Goal: Navigation & Orientation: Find specific page/section

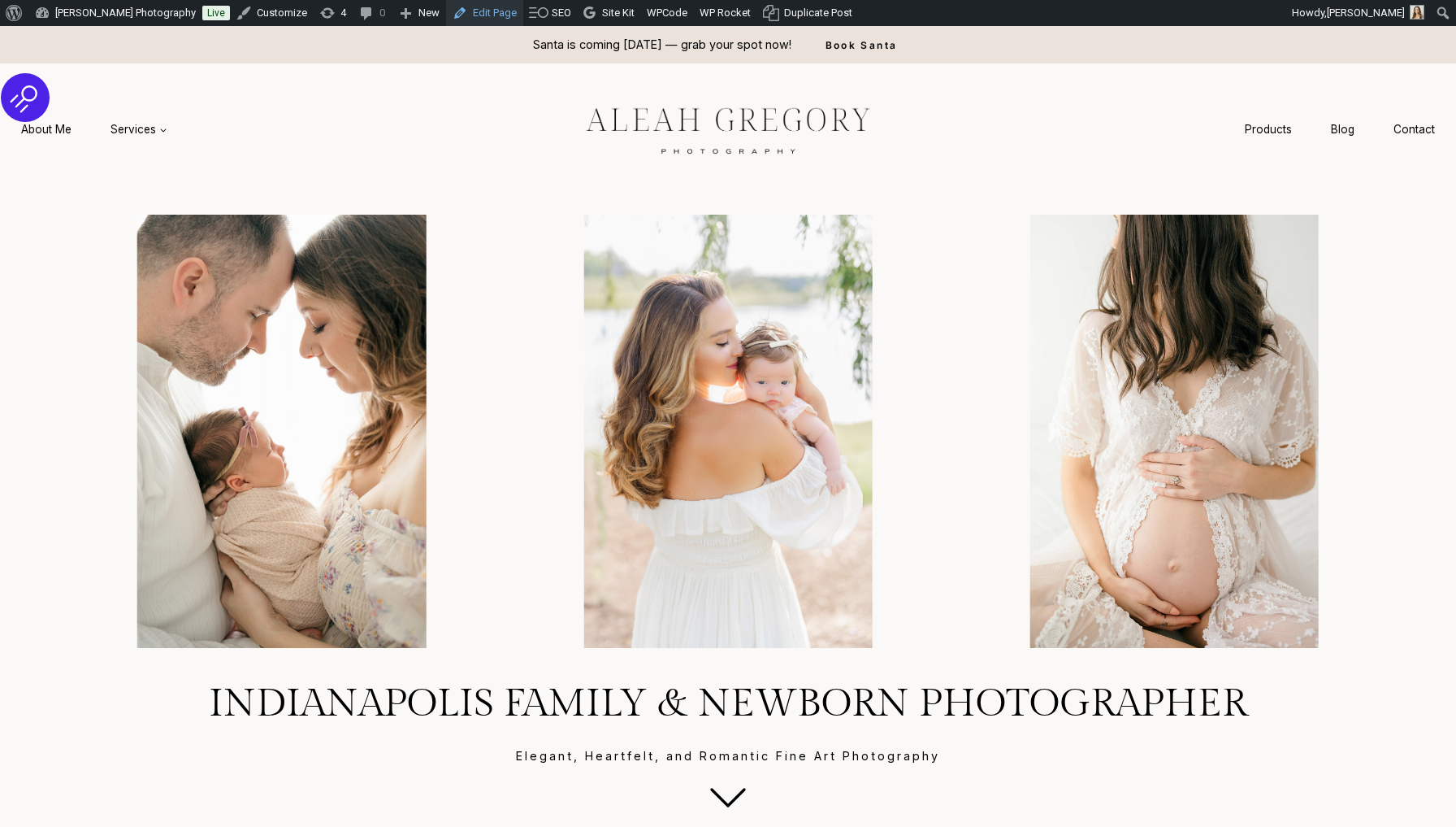
click at [495, 12] on link "Edit Page" at bounding box center [485, 12] width 78 height 26
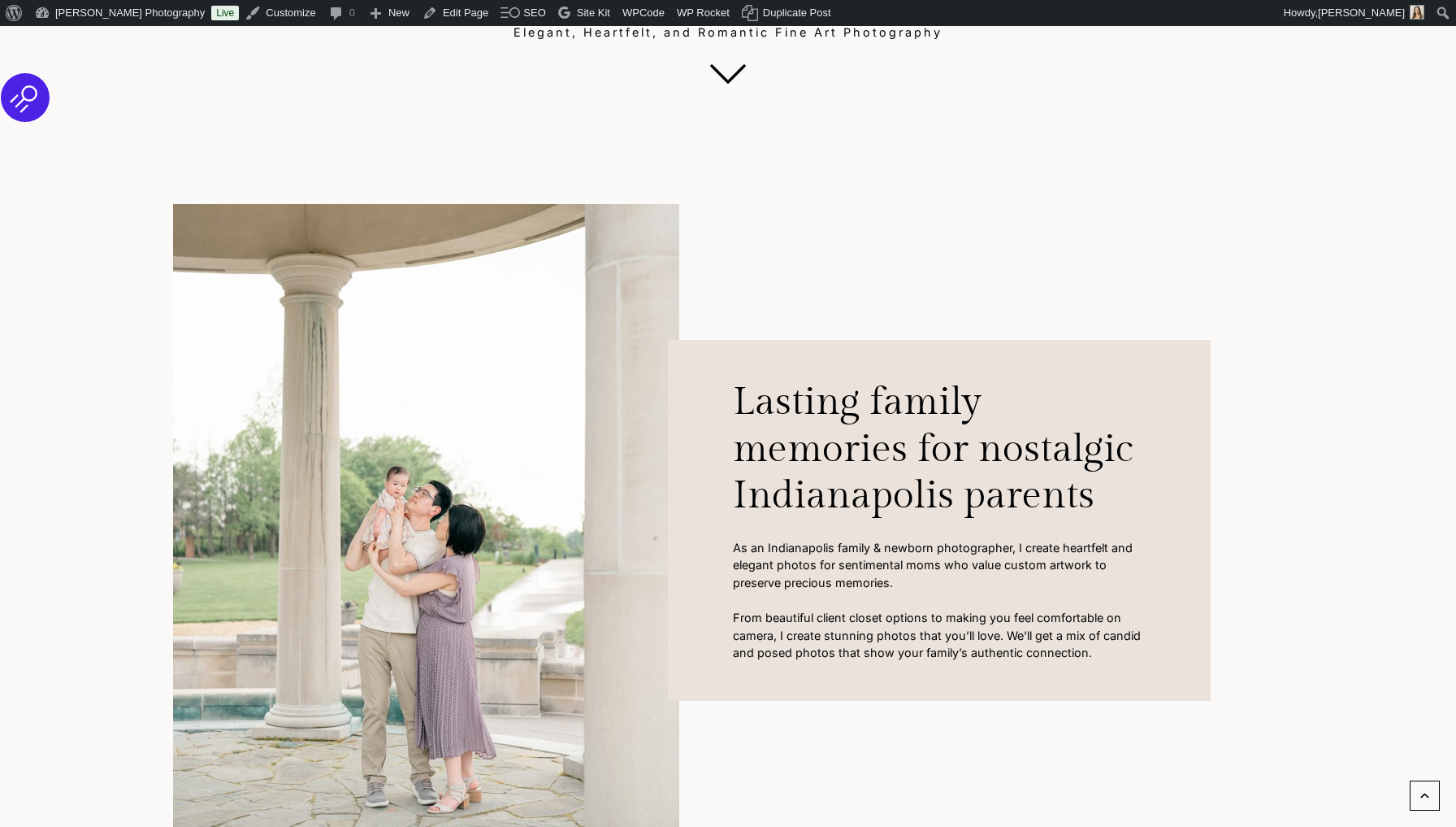
scroll to position [732, 0]
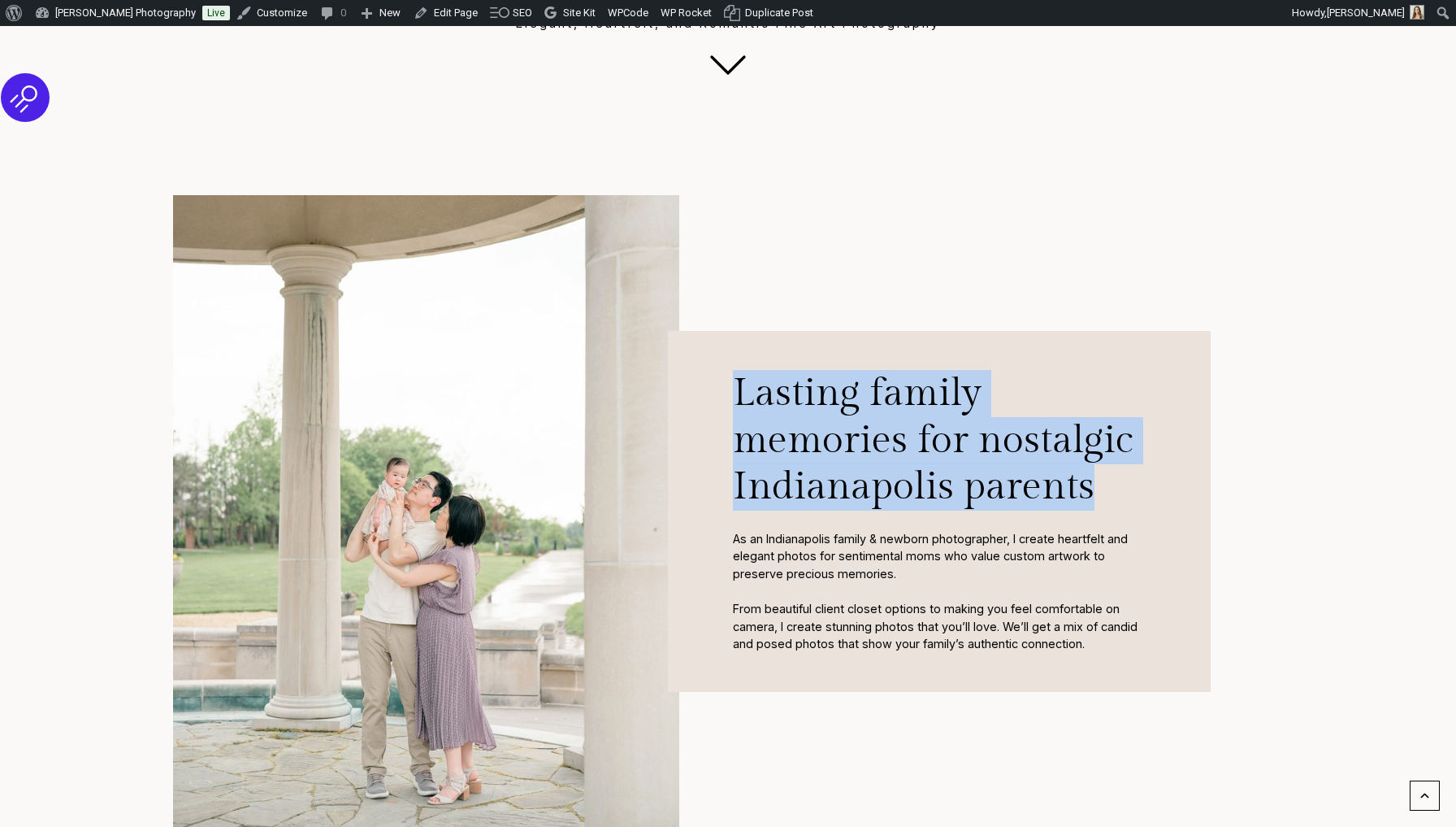
drag, startPoint x: 737, startPoint y: 399, endPoint x: 1128, endPoint y: 490, distance: 401.4
click at [1128, 490] on h2 "Lasting family memories for nostalgic Indianapolis parents" at bounding box center [939, 449] width 413 height 160
copy h2 "Lasting family memories for nostalgic Indianapolis parents"
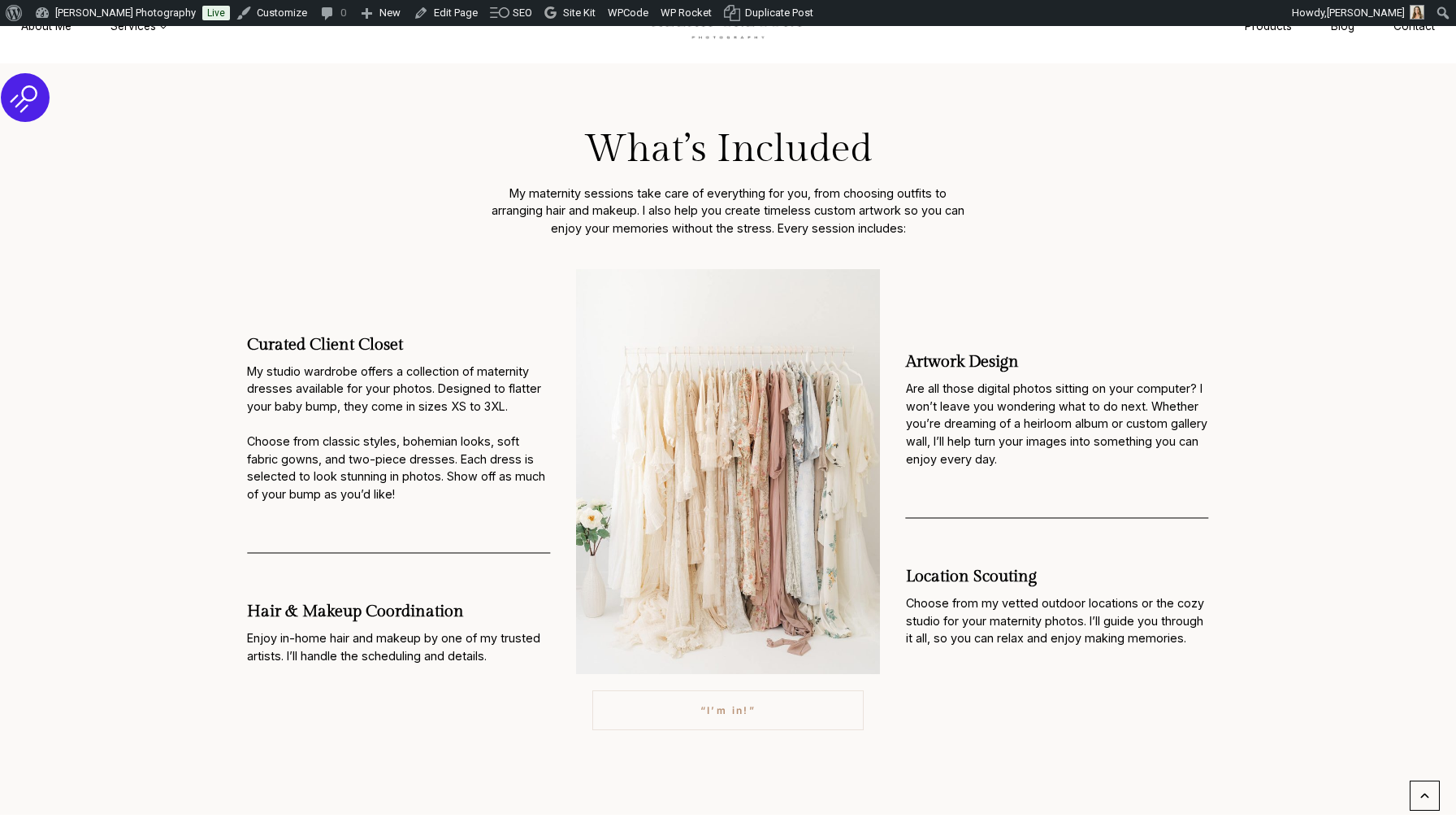
scroll to position [1638, 0]
